Goal: Leave review/rating

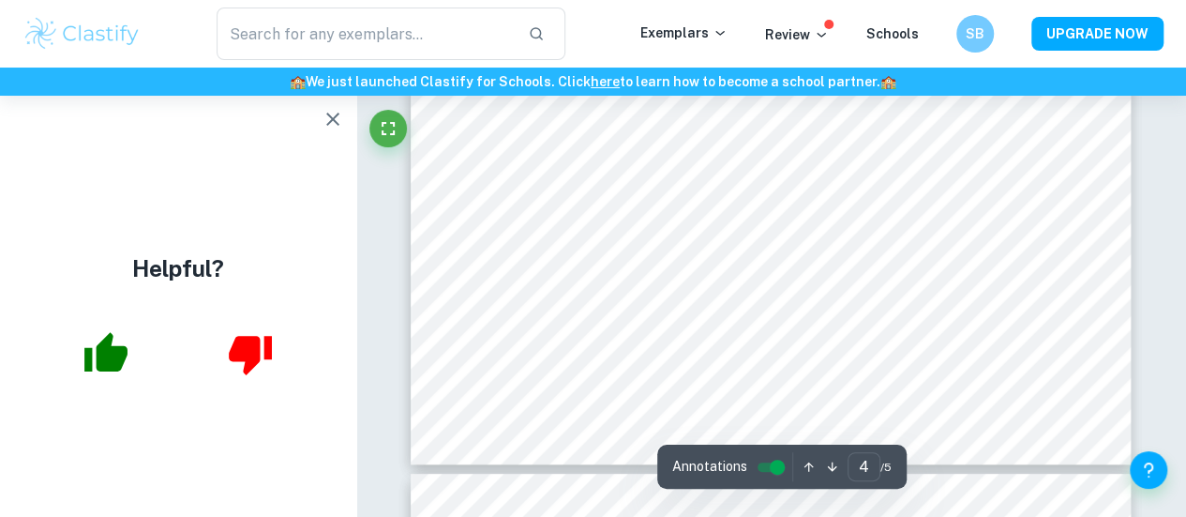
scroll to position [3639, 0]
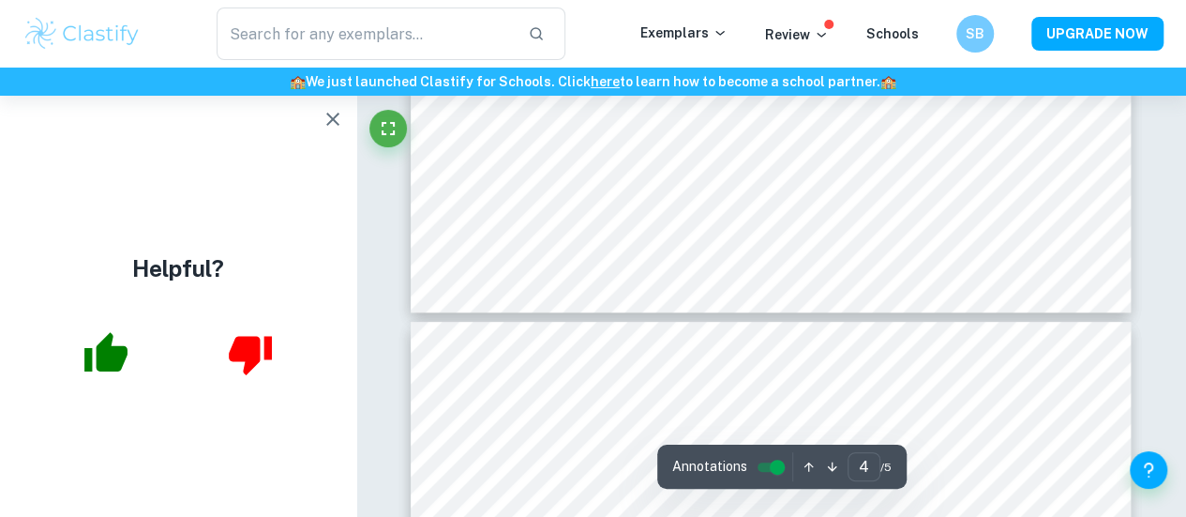
type input "5"
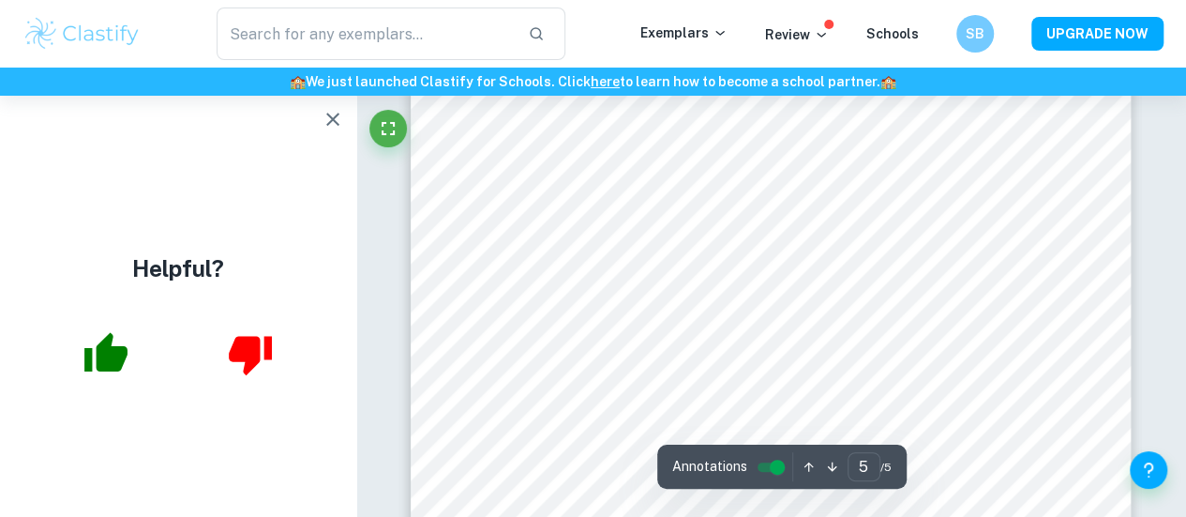
scroll to position [4318, 0]
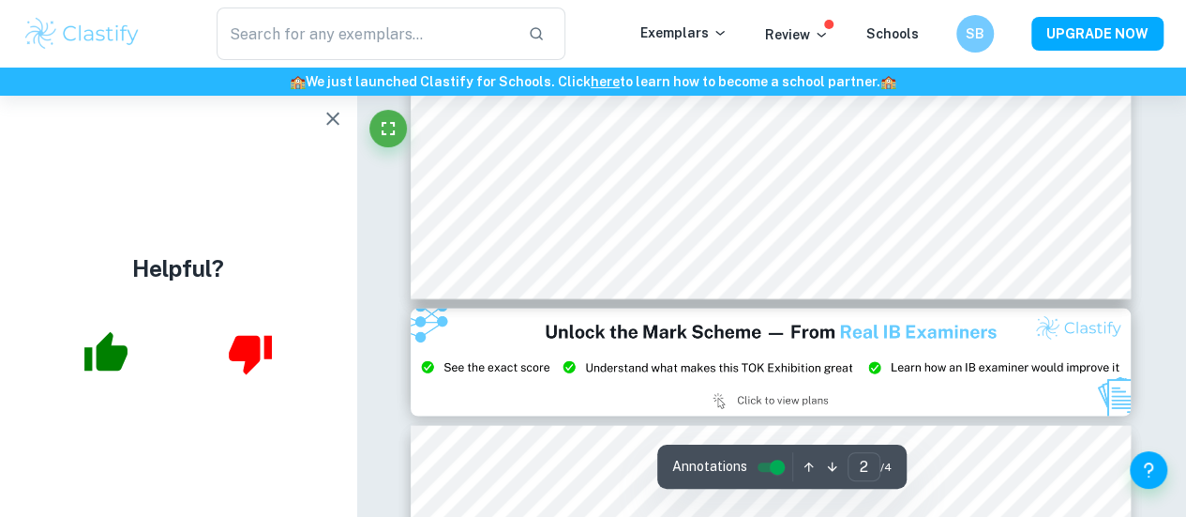
scroll to position [1805, 0]
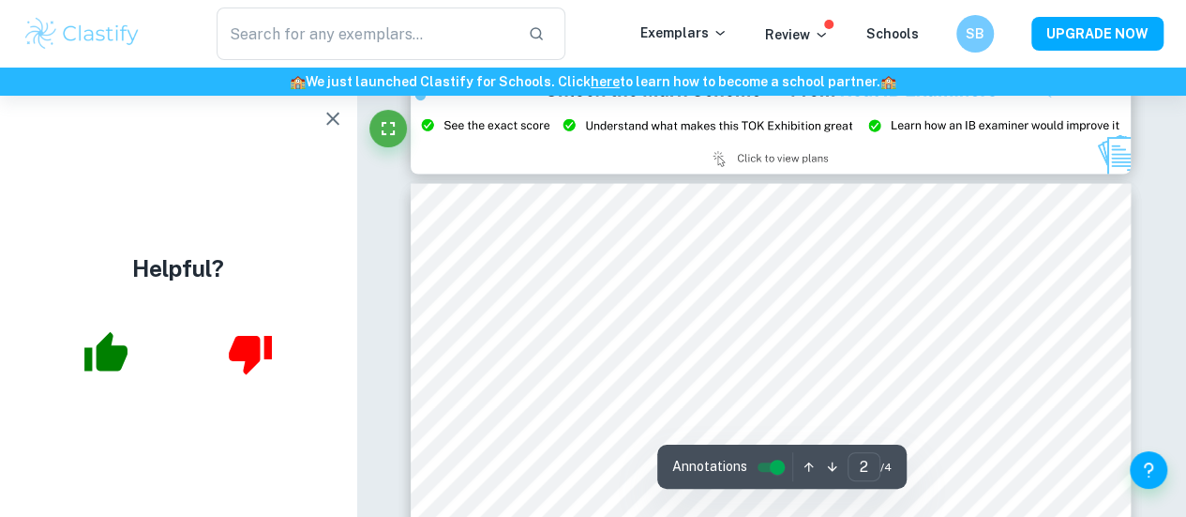
type input "3"
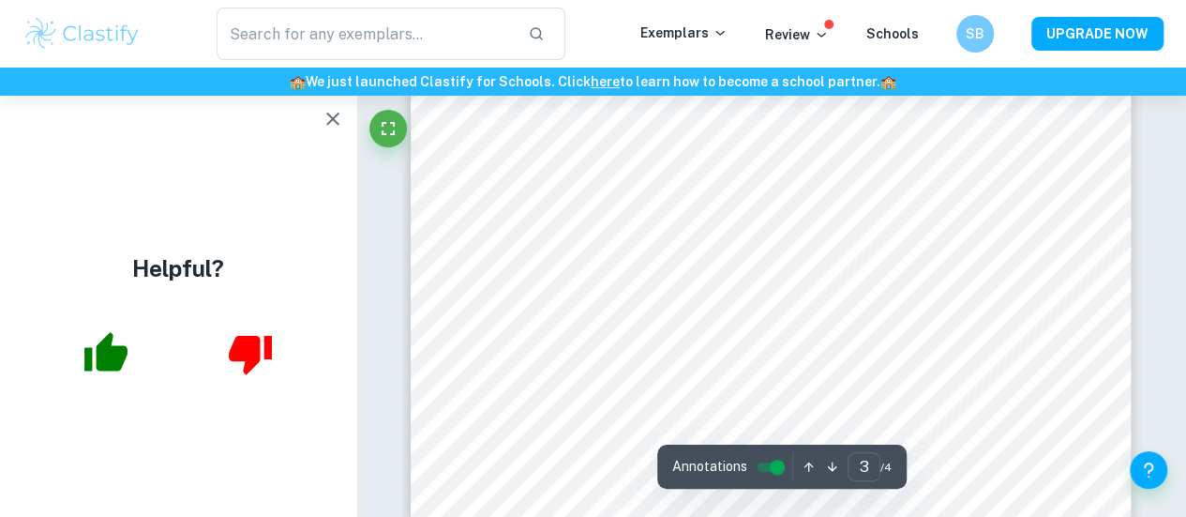
scroll to position [2640, 0]
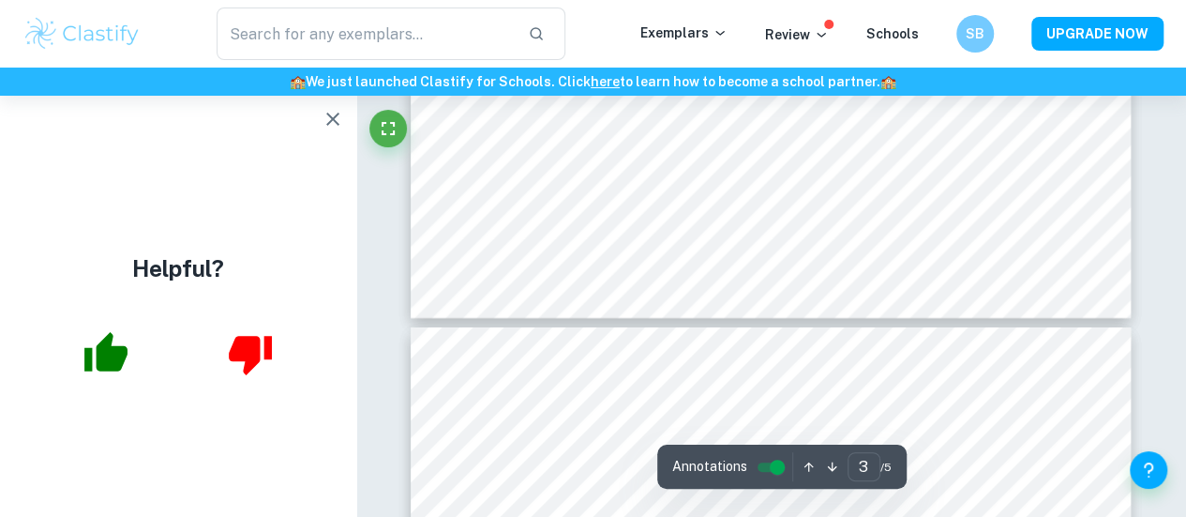
scroll to position [3107, 0]
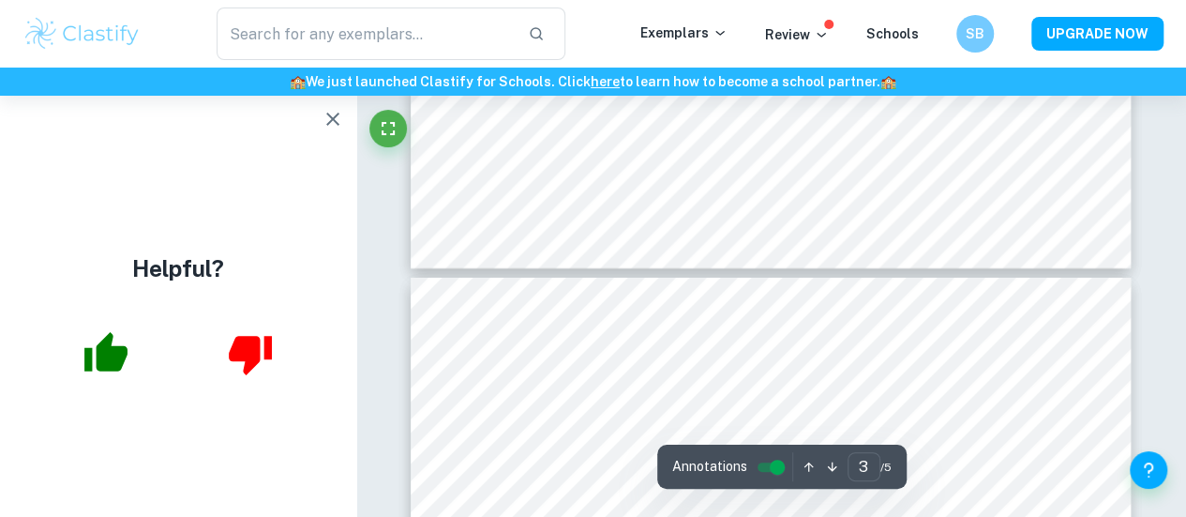
type input "4"
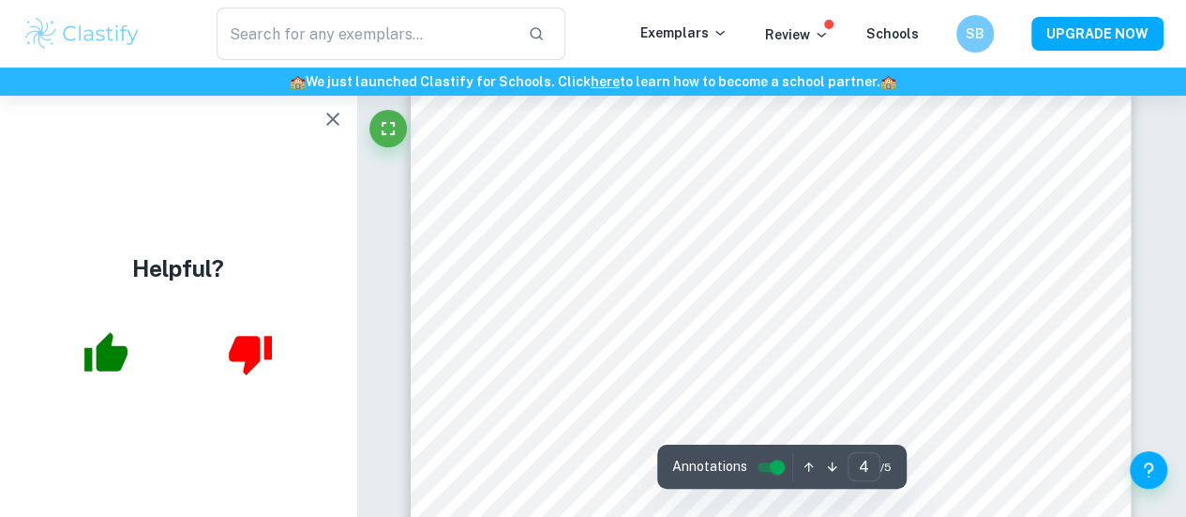
scroll to position [3624, 0]
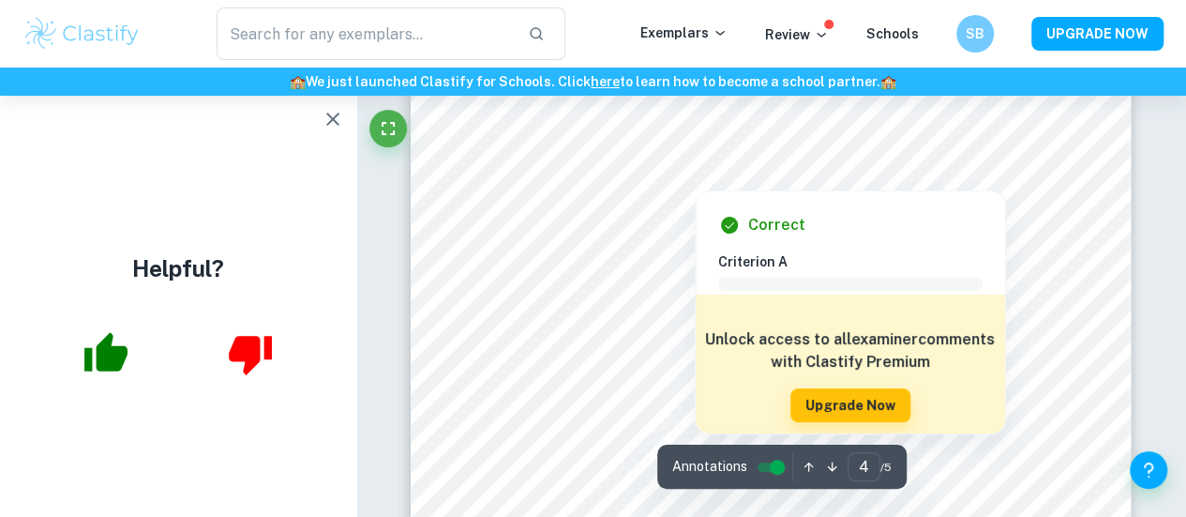
drag, startPoint x: 718, startPoint y: 177, endPoint x: 844, endPoint y: 196, distance: 127.1
click at [718, 177] on div at bounding box center [694, 172] width 219 height 25
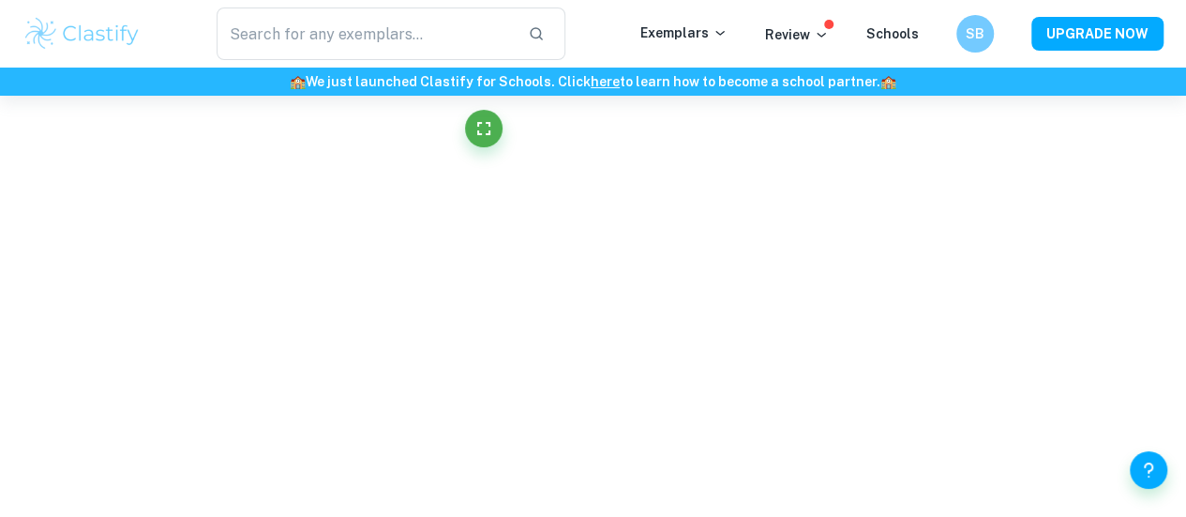
scroll to position [2506, 0]
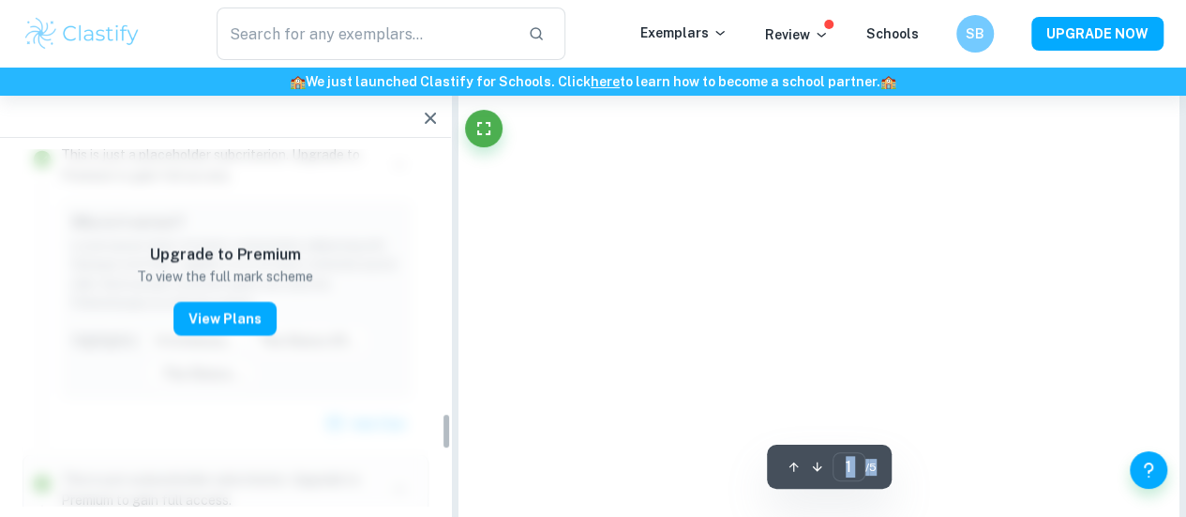
type input "4"
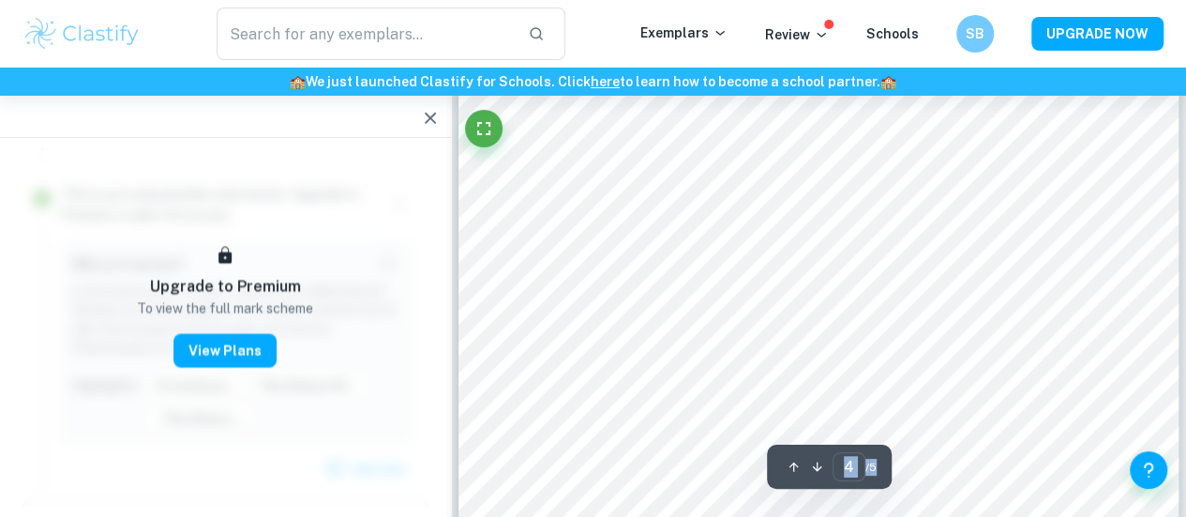
scroll to position [3128, 0]
click at [422, 118] on icon "button" at bounding box center [430, 118] width 23 height 23
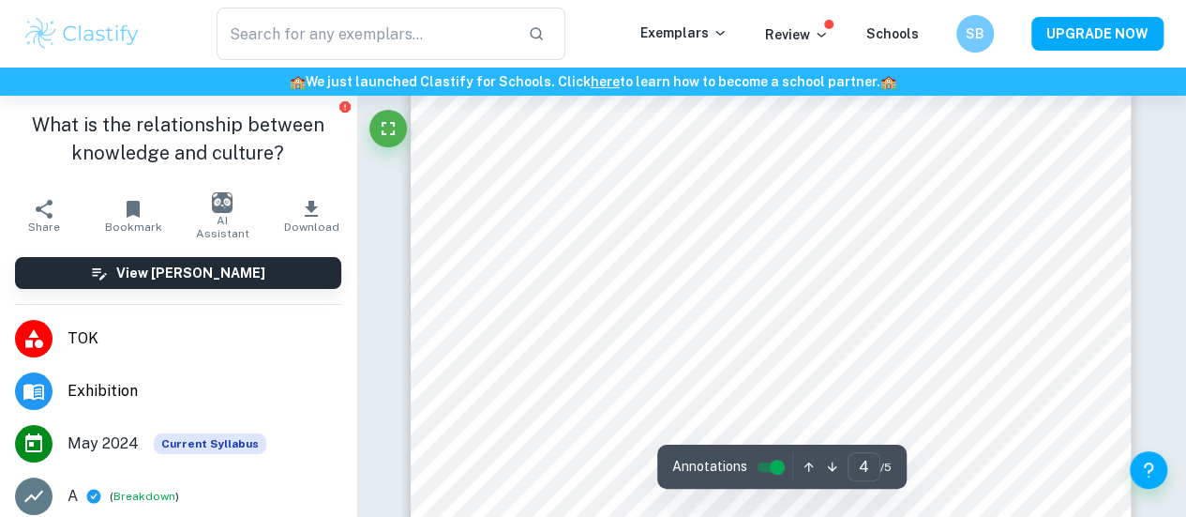
scroll to position [3541, 0]
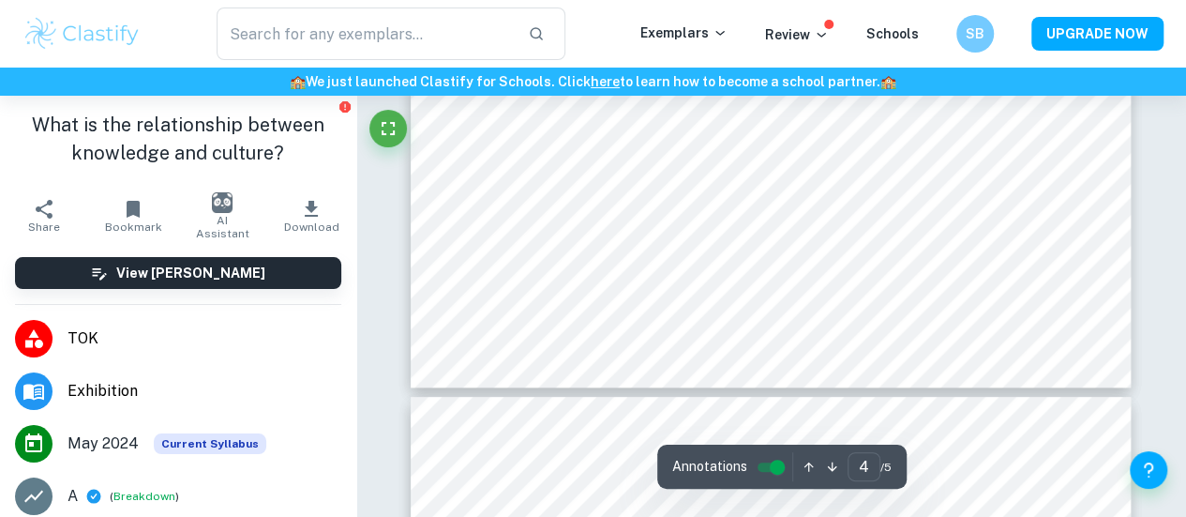
type input "5"
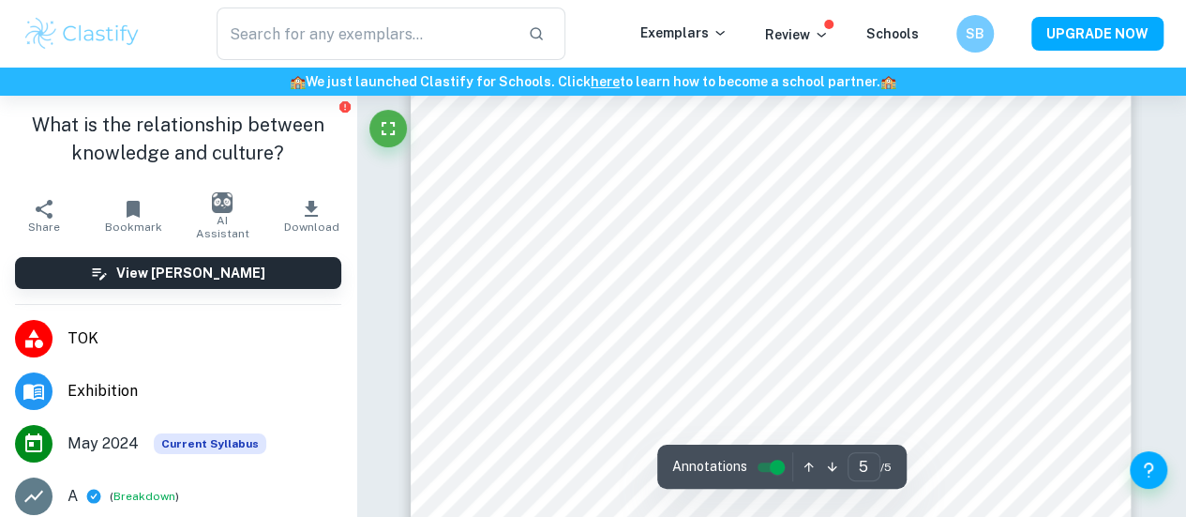
scroll to position [4203, 0]
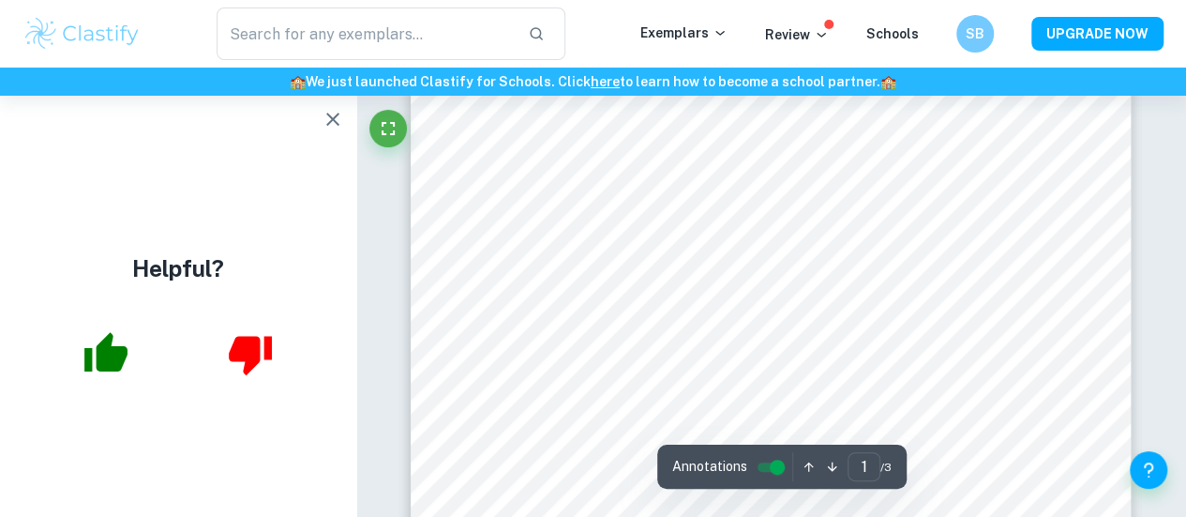
scroll to position [446, 0]
click at [330, 108] on icon "button" at bounding box center [333, 119] width 23 height 23
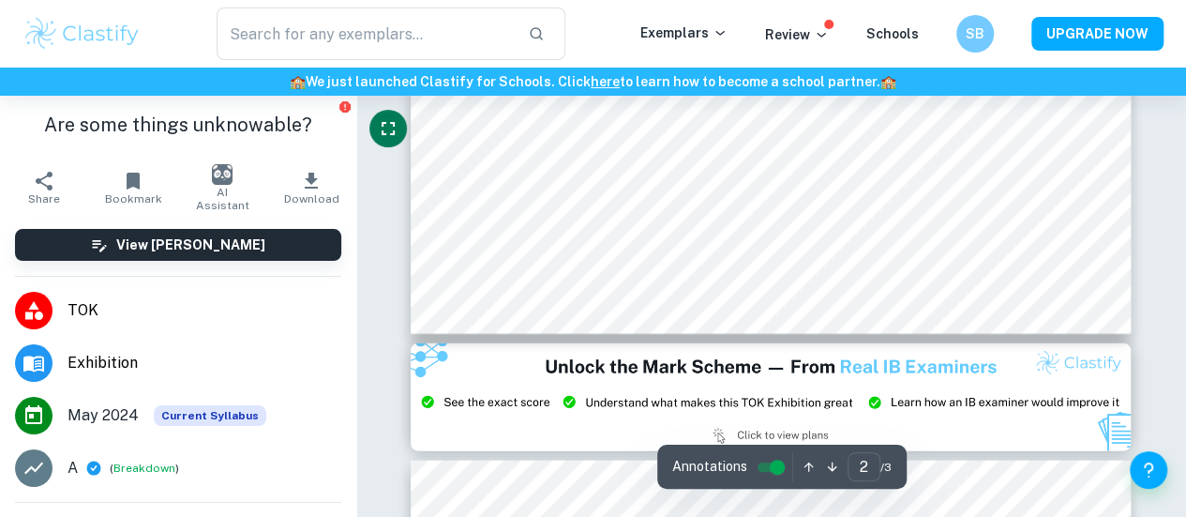
scroll to position [1943, 0]
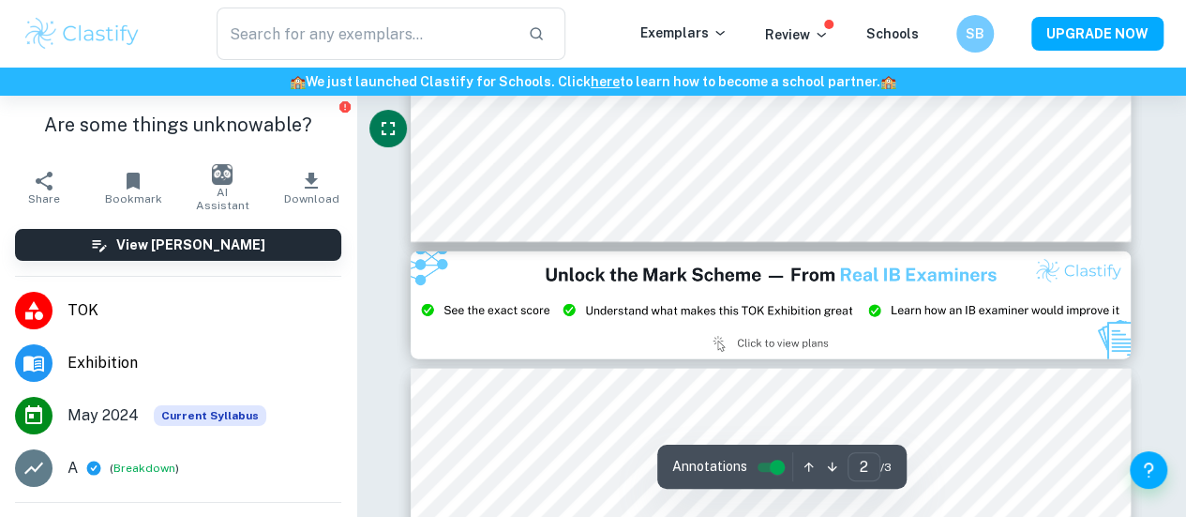
type input "3"
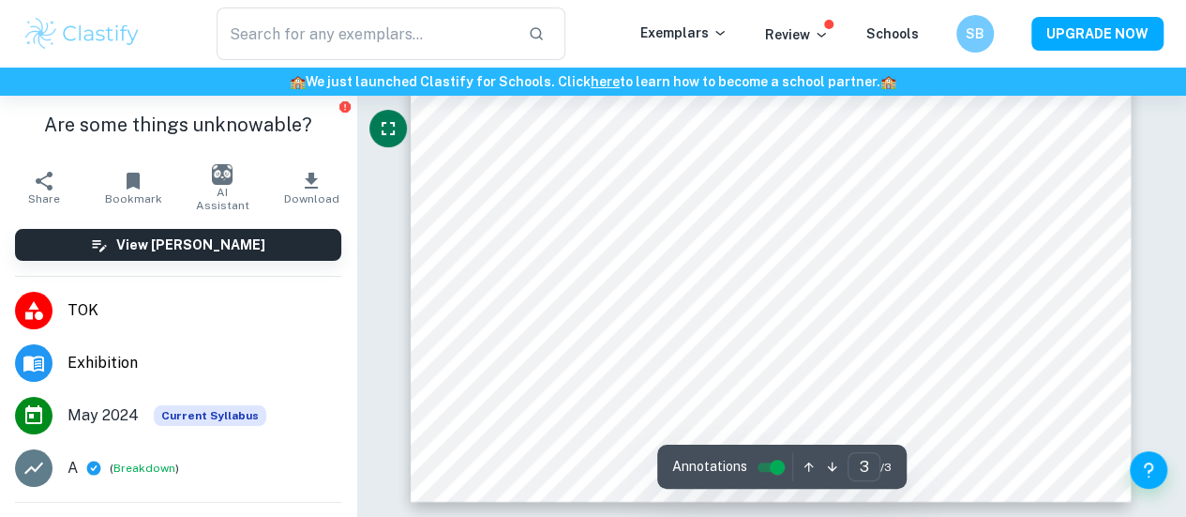
scroll to position [2920, 0]
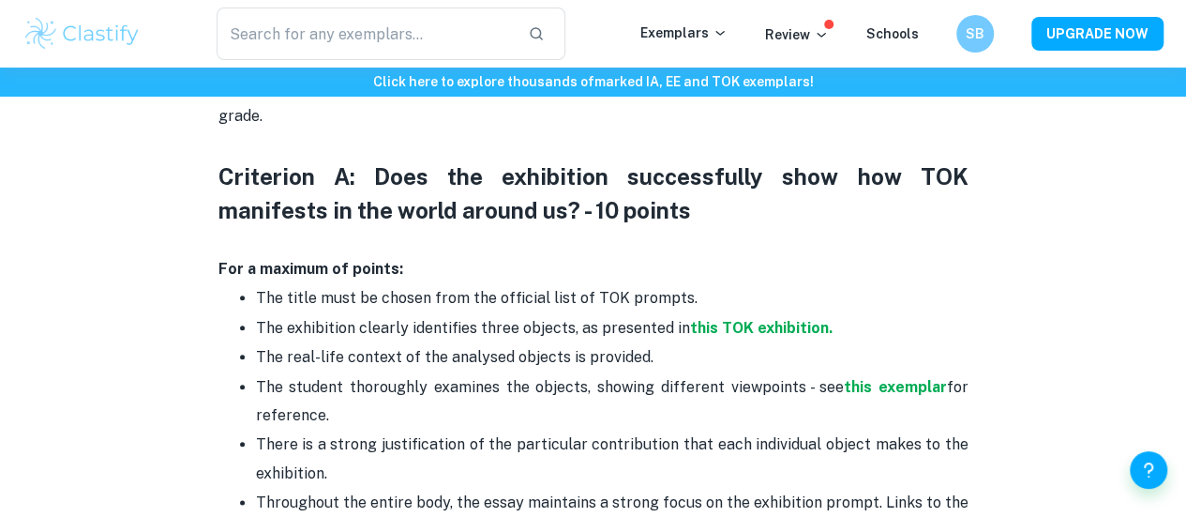
scroll to position [868, 0]
